Goal: Task Accomplishment & Management: Manage account settings

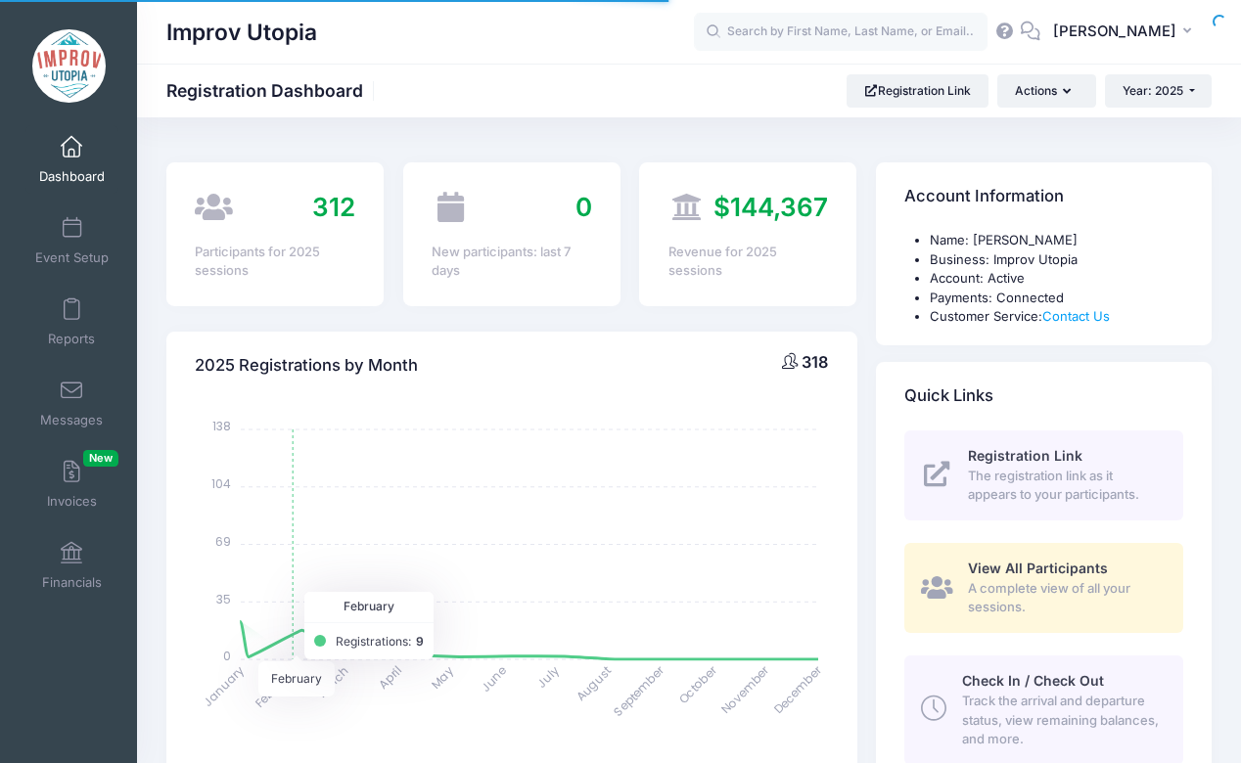
select select
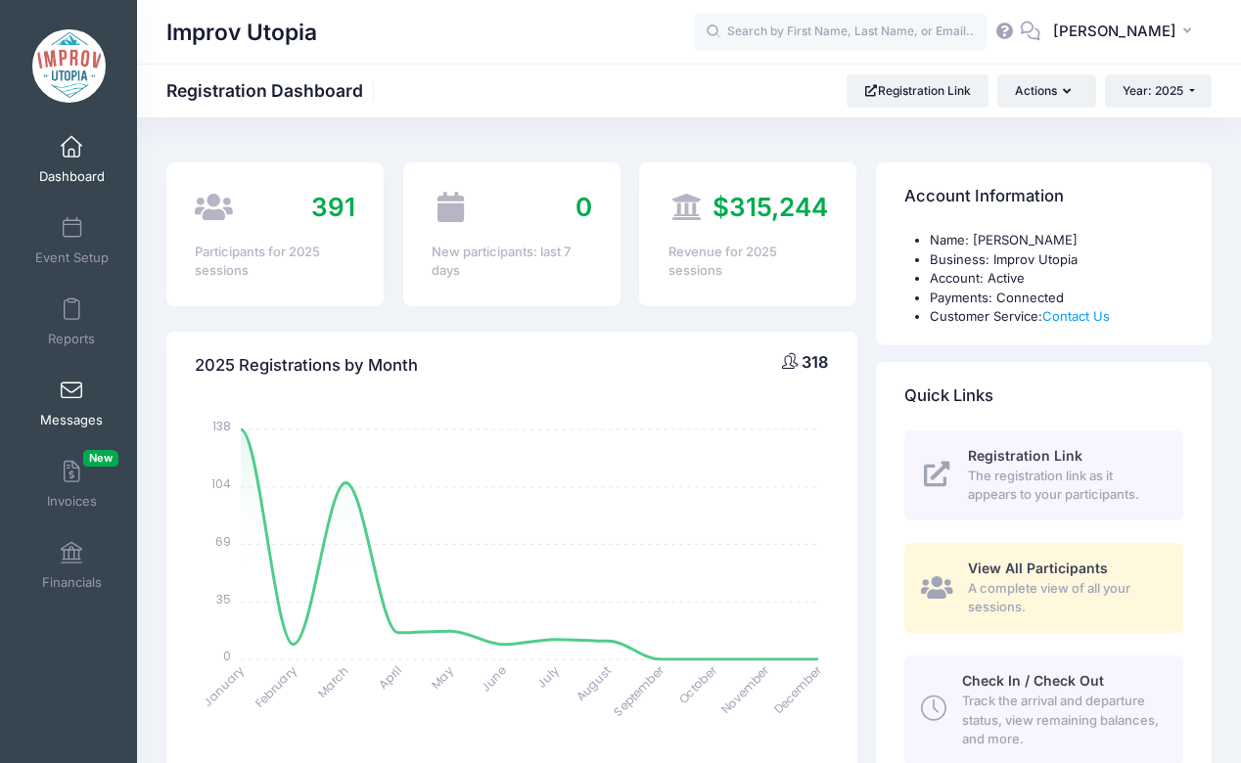
click at [71, 396] on span at bounding box center [71, 392] width 0 height 22
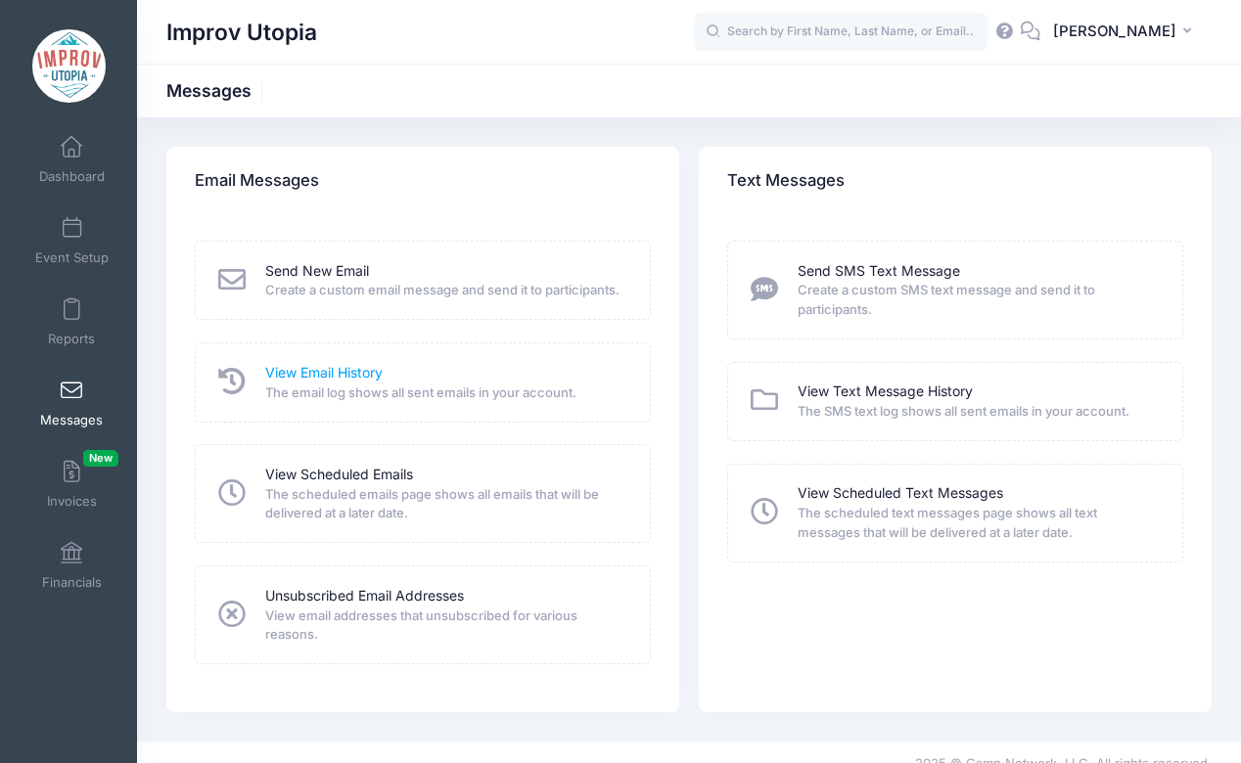
click at [316, 366] on link "View Email History" at bounding box center [323, 373] width 117 height 21
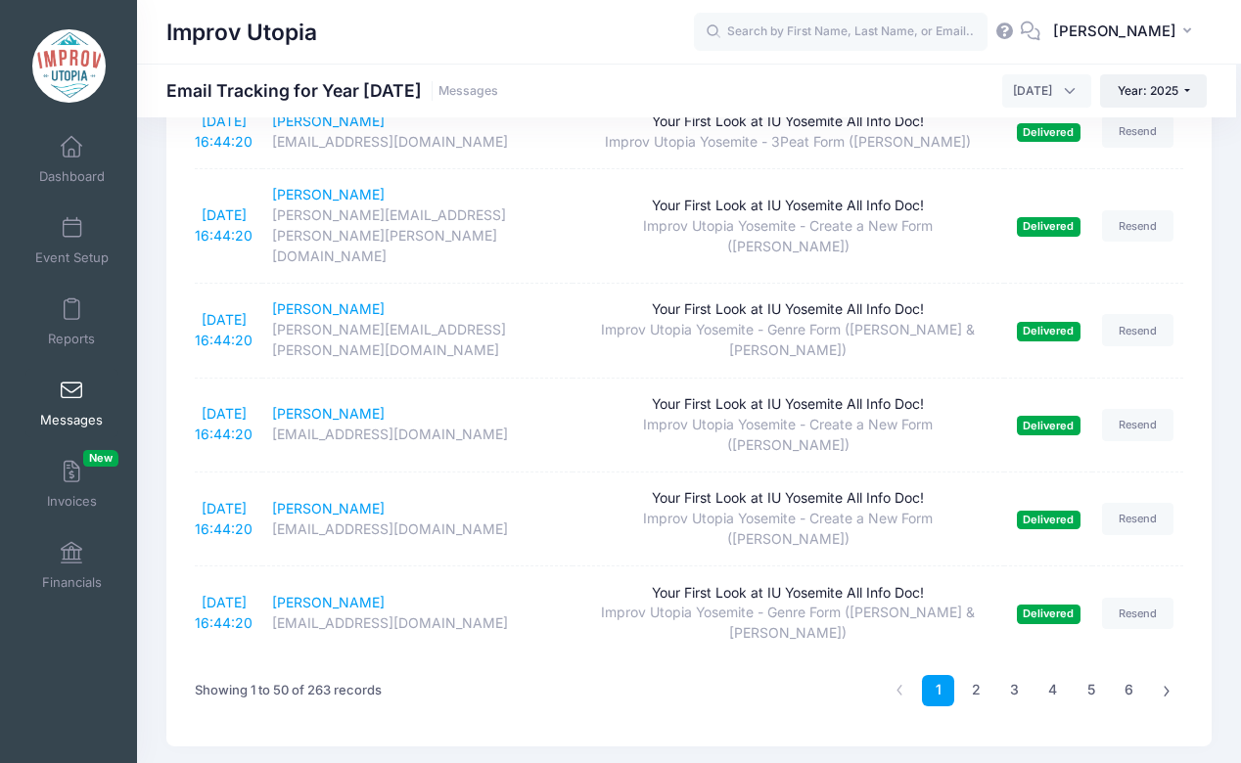
scroll to position [4328, 0]
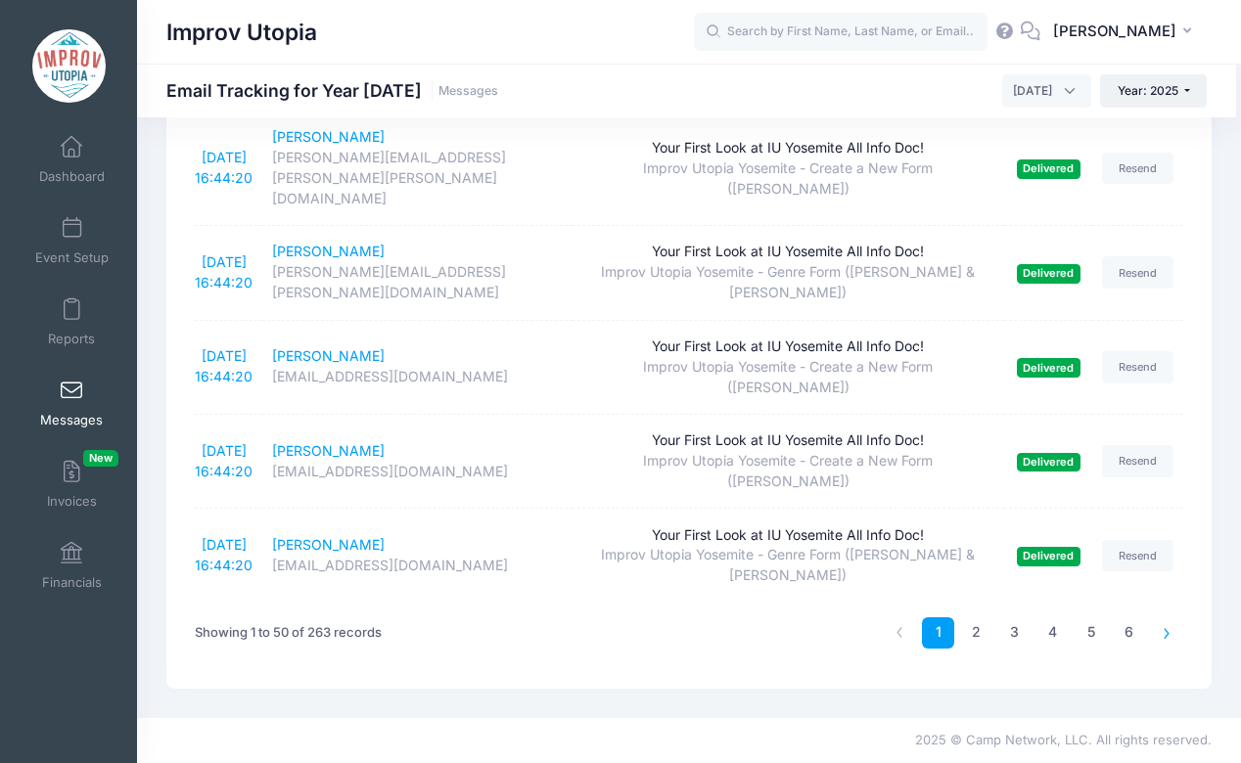
click at [1163, 635] on icon at bounding box center [1167, 632] width 11 height 11
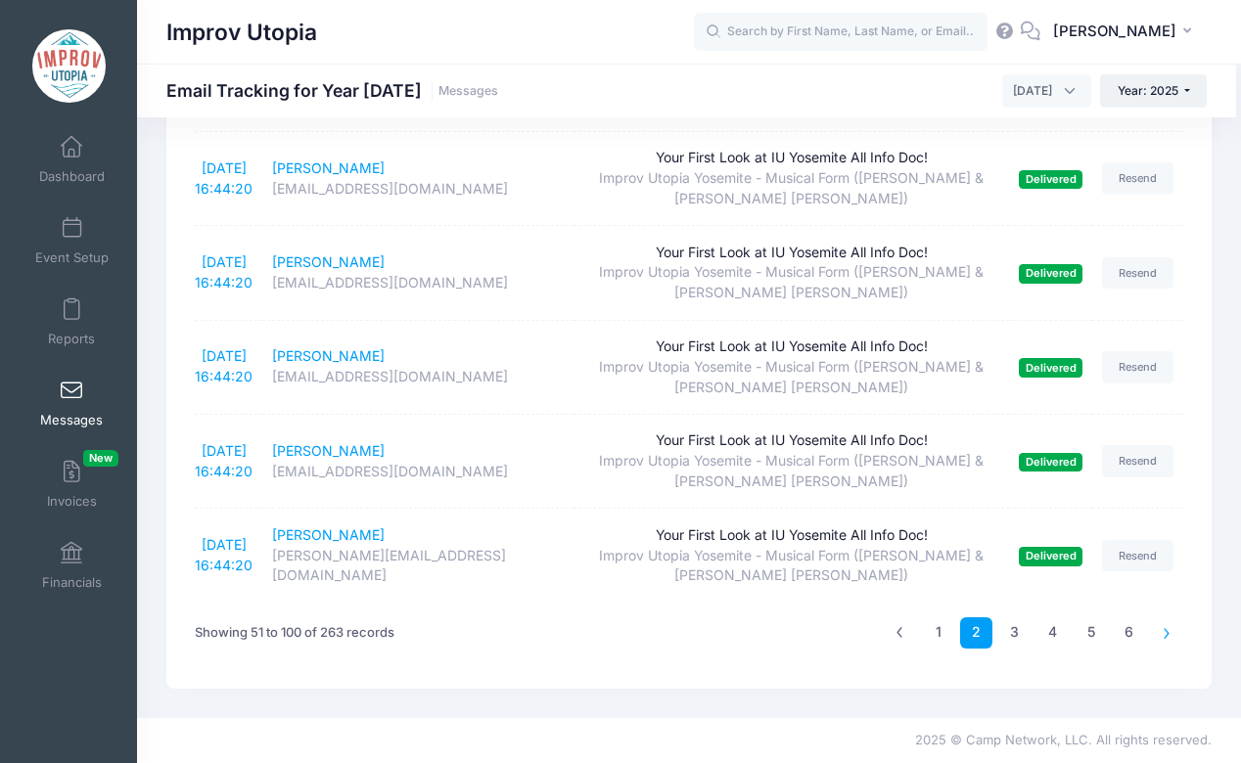
click at [1167, 642] on link at bounding box center [1167, 634] width 32 height 32
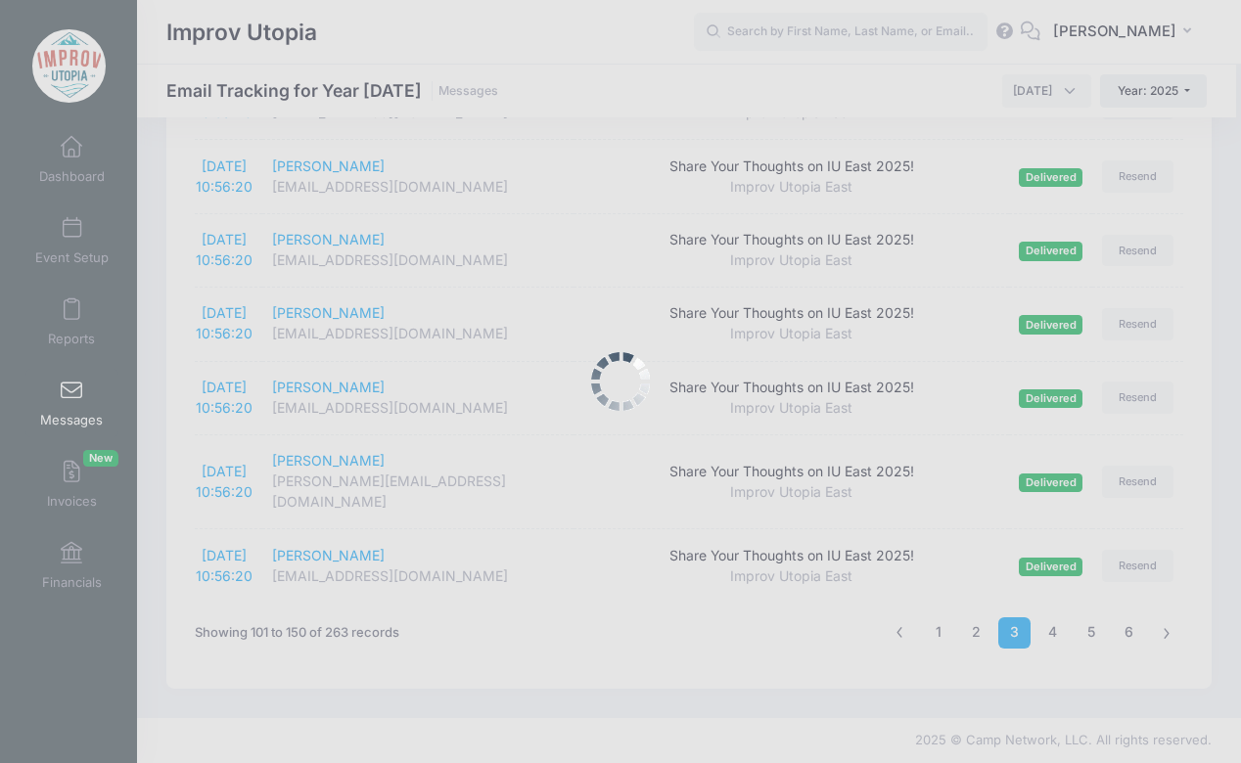
scroll to position [3672, 0]
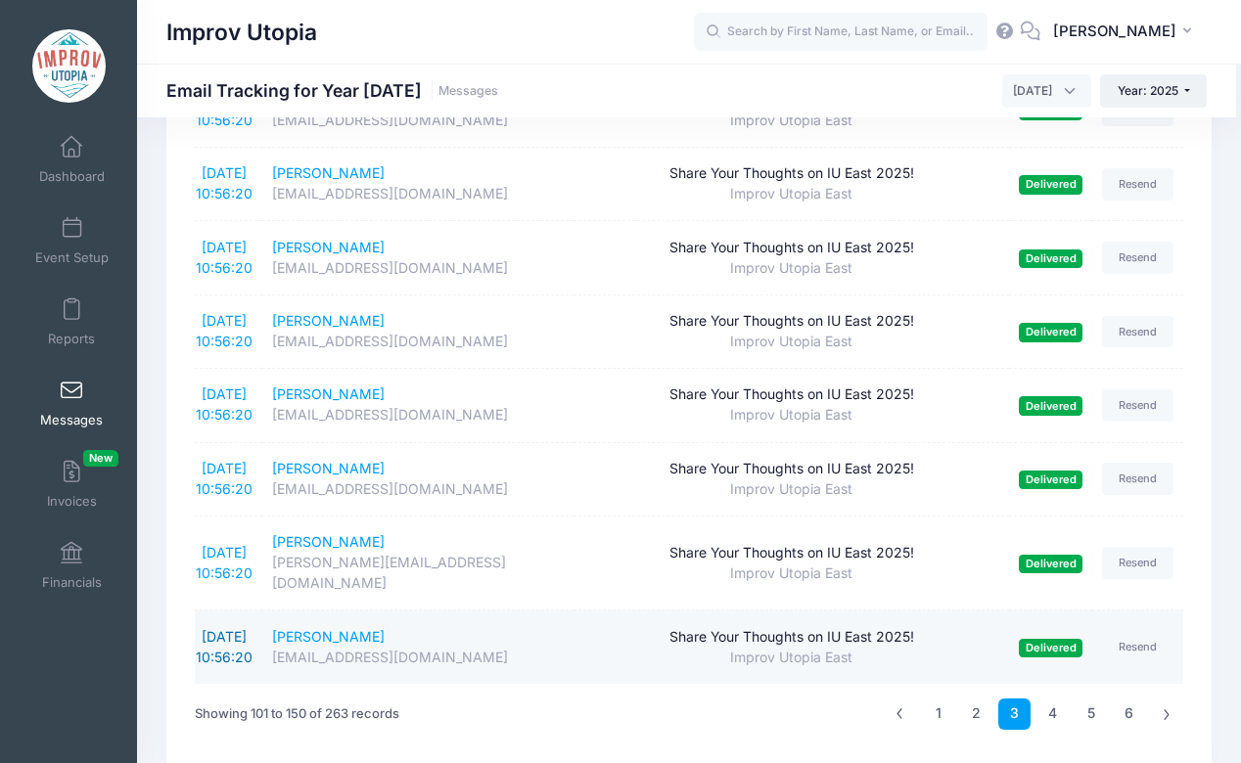
click at [244, 628] on link "9/4/2025 10:56:20" at bounding box center [224, 646] width 57 height 37
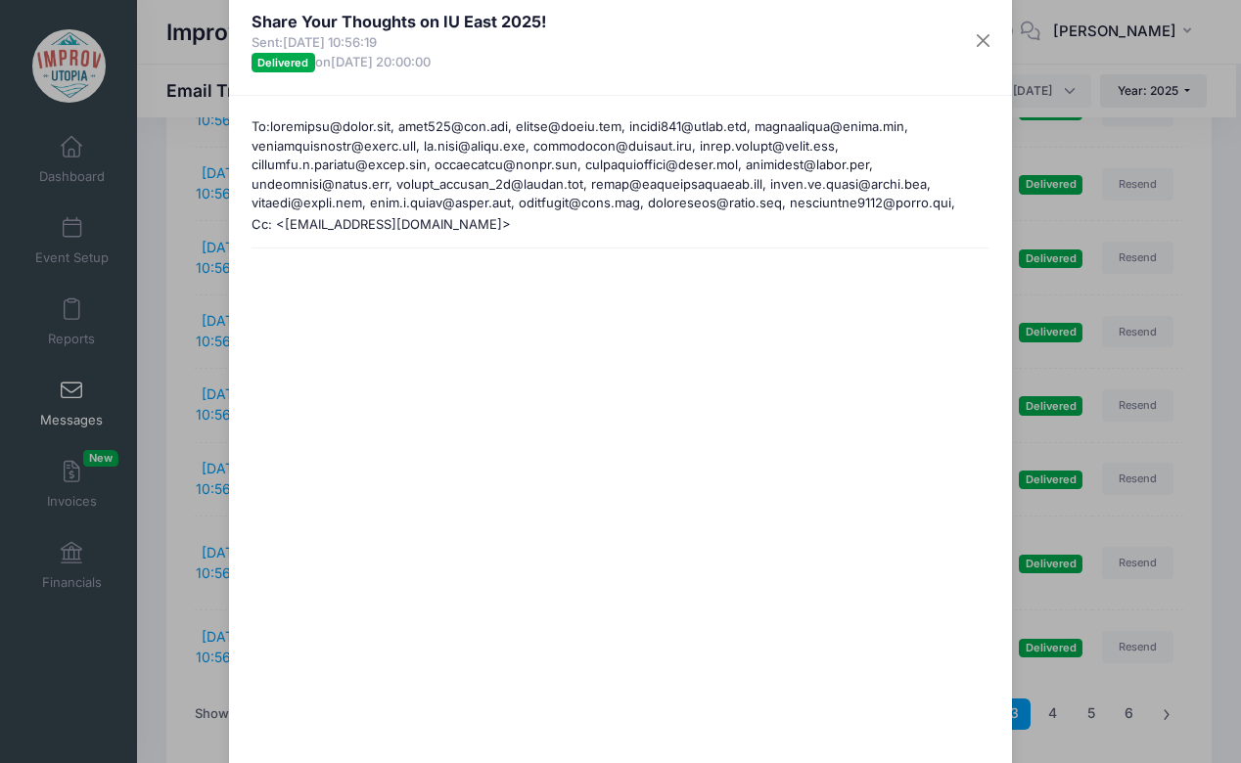
scroll to position [0, 0]
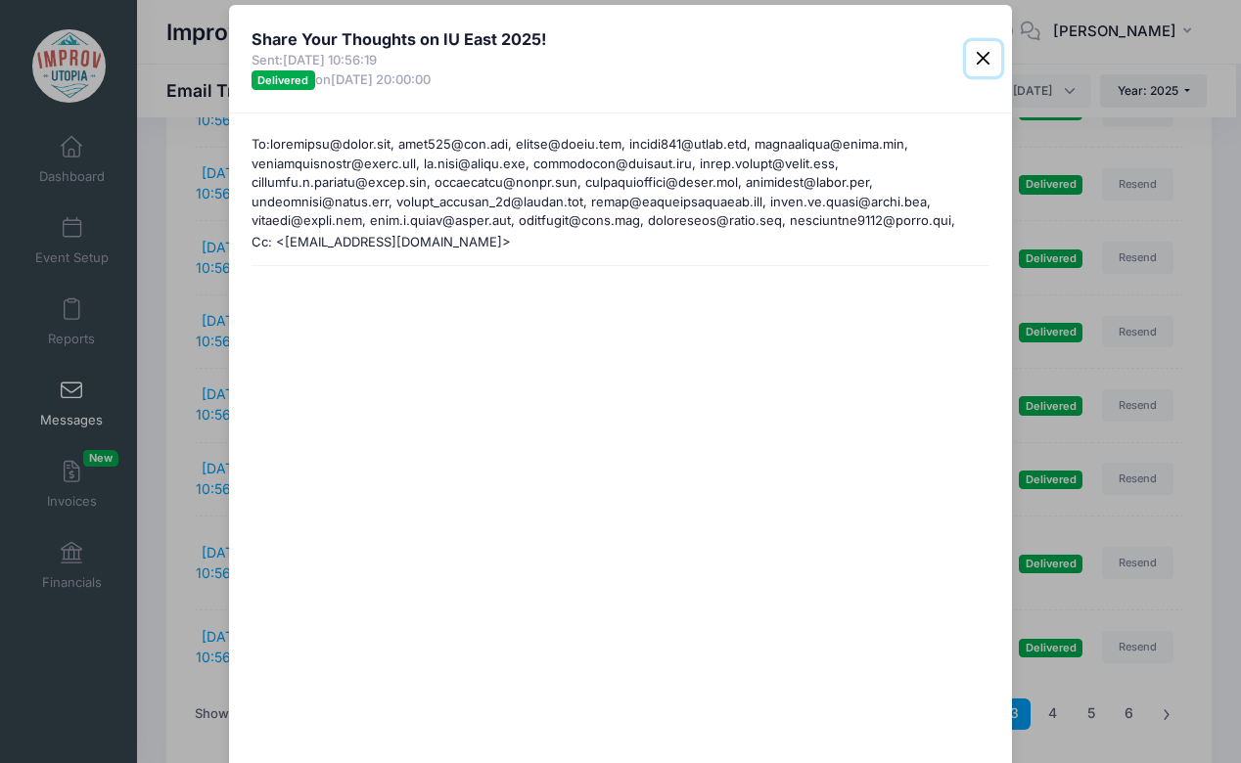
click at [987, 60] on button "Close" at bounding box center [983, 58] width 35 height 35
